Goal: Navigation & Orientation: Find specific page/section

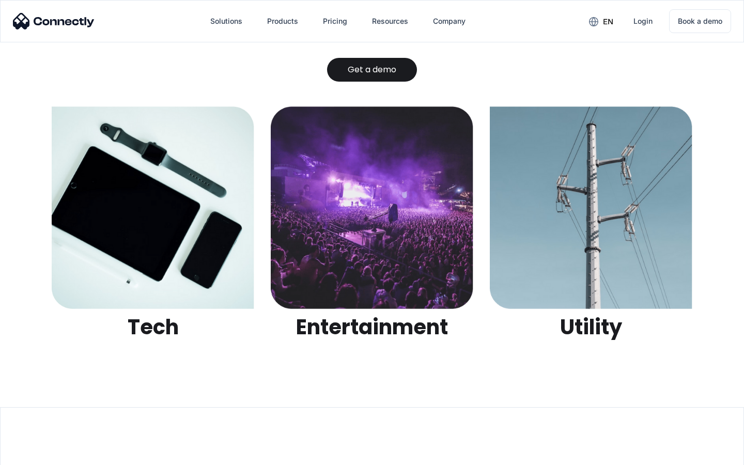
scroll to position [3259, 0]
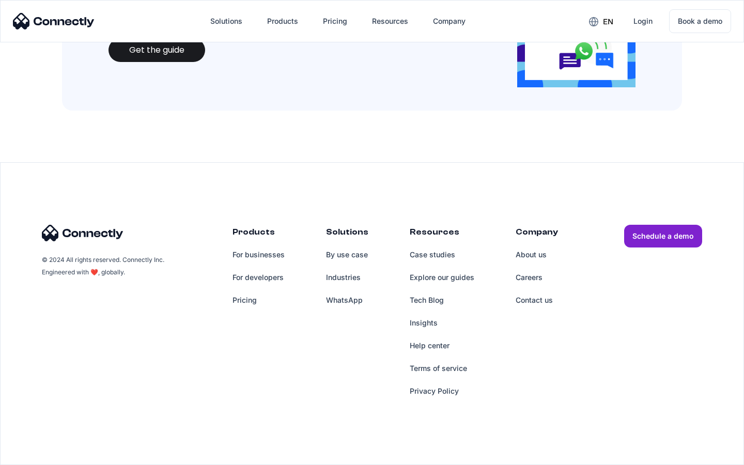
scroll to position [1123, 0]
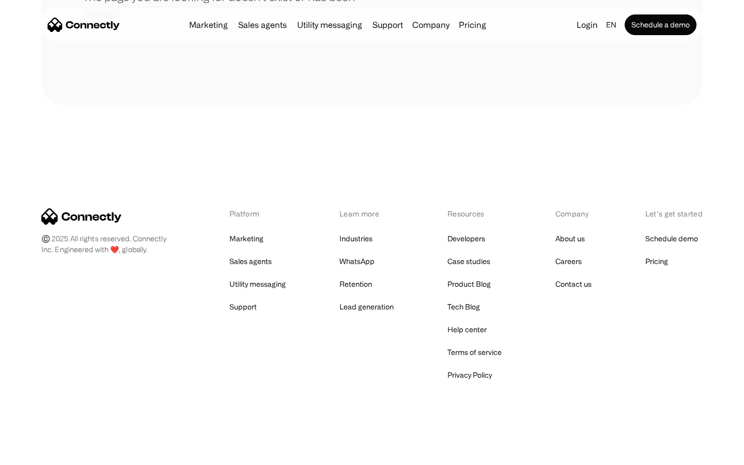
scroll to position [189, 0]
